Goal: Task Accomplishment & Management: Complete application form

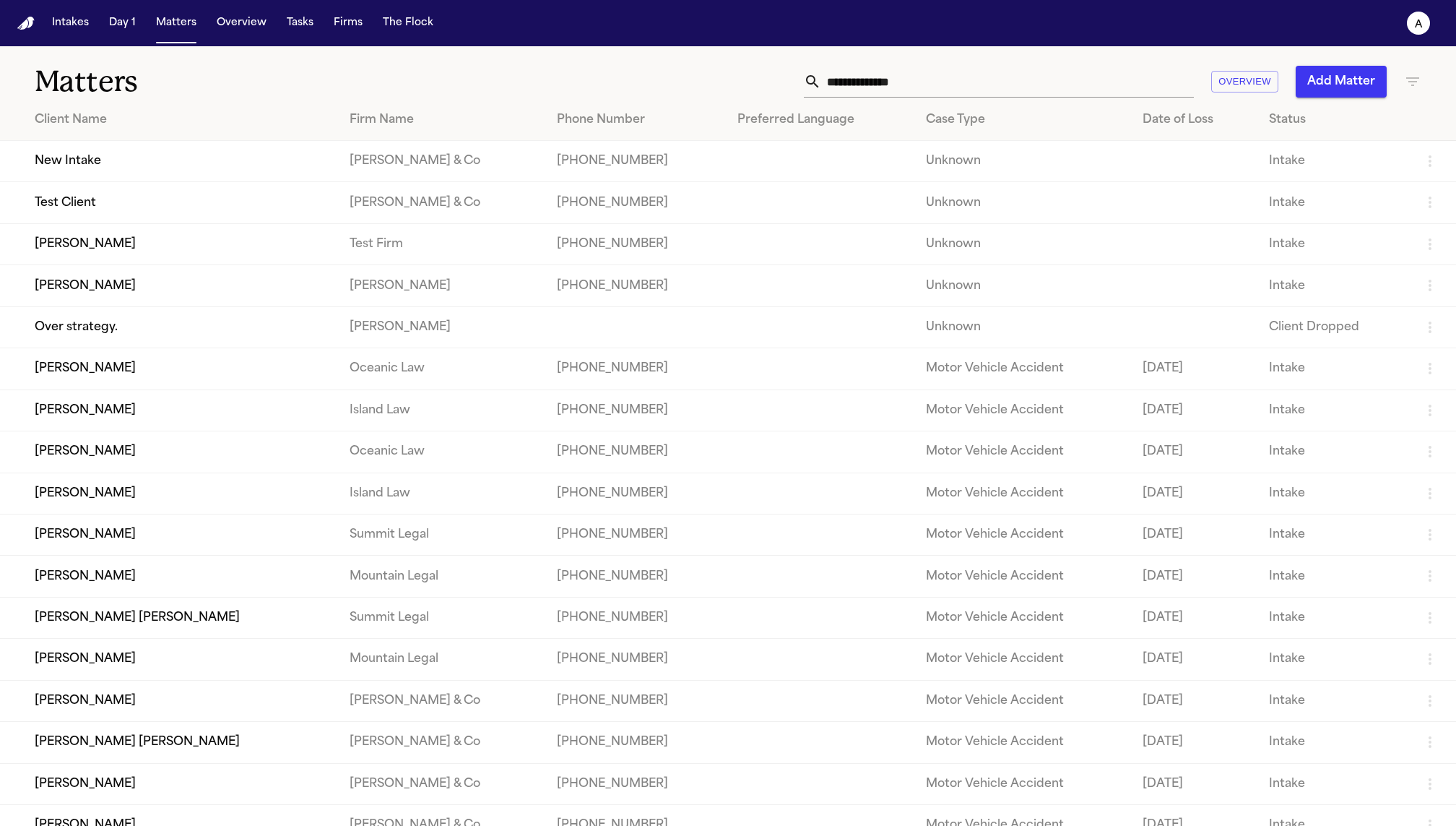
click at [70, 23] on button "Intakes" at bounding box center [70, 23] width 49 height 26
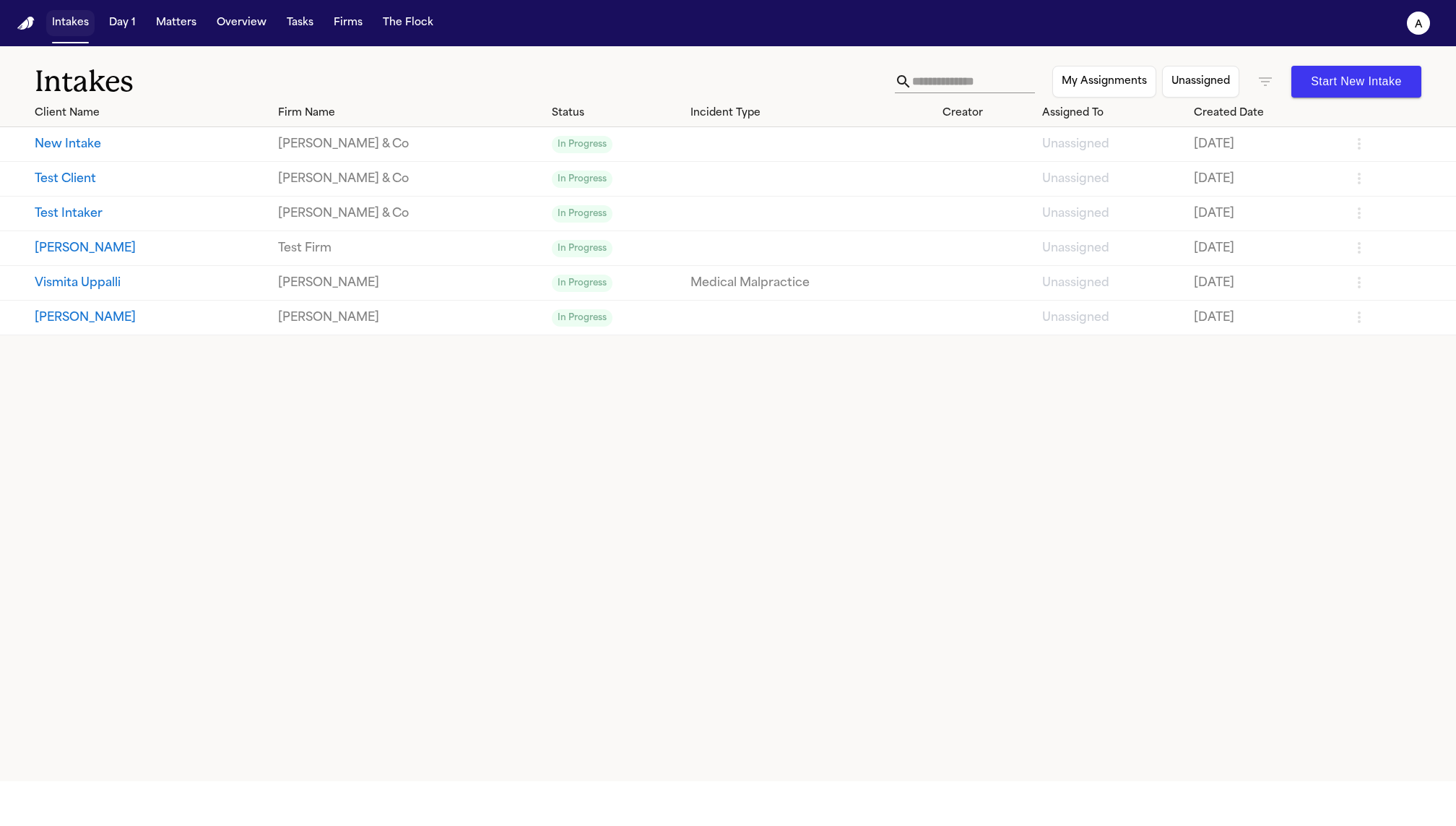
click at [155, 144] on button "New Intake" at bounding box center [150, 144] width 232 height 17
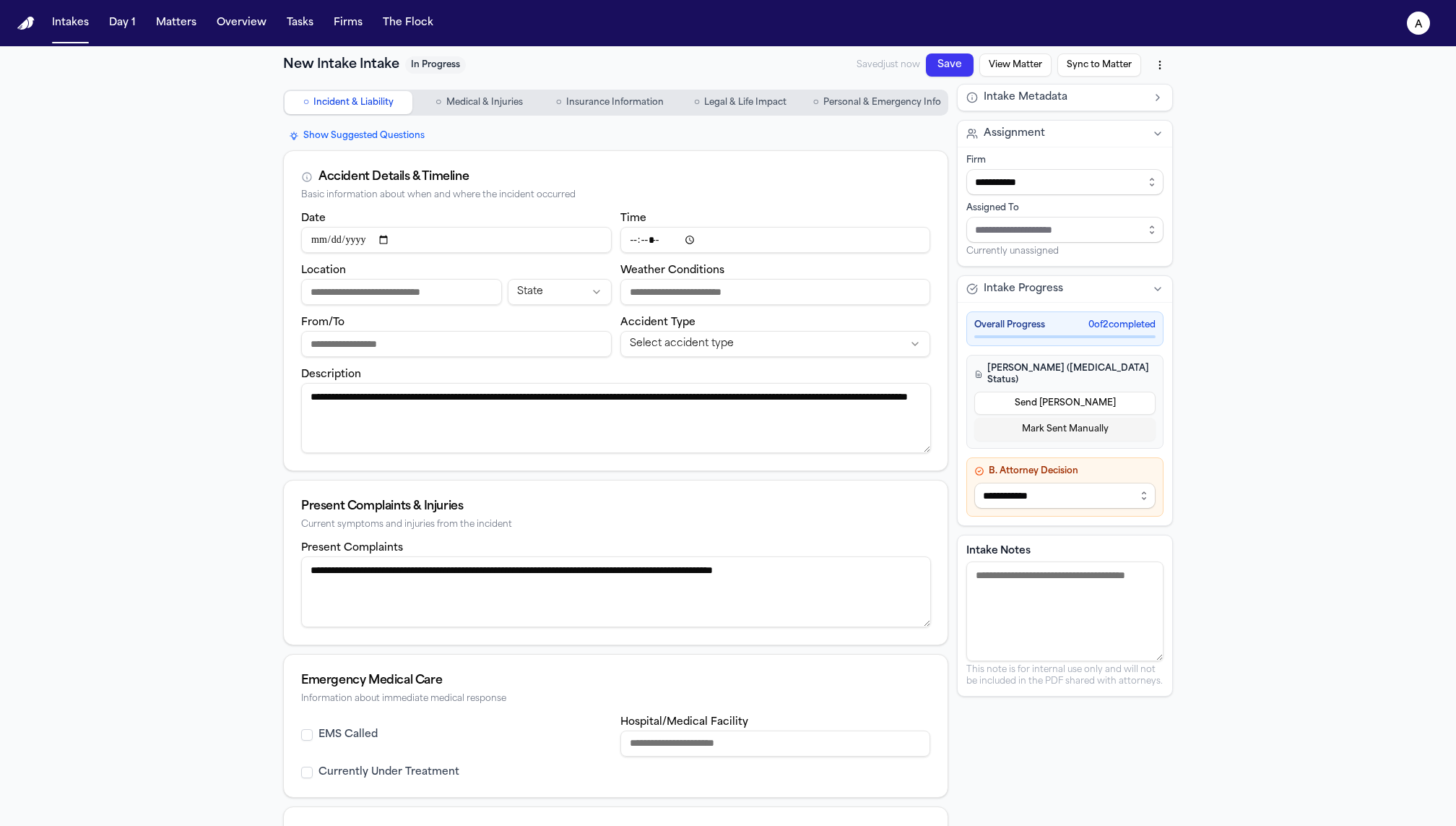
click at [608, 417] on textarea "**********" at bounding box center [616, 418] width 630 height 70
type textarea "**********"
